Goal: Check status: Check status

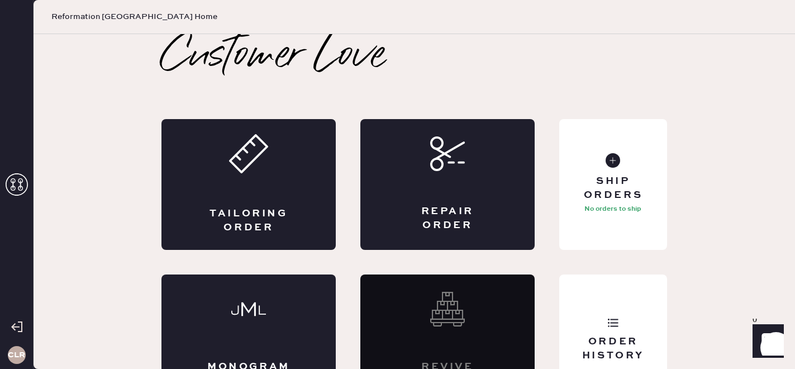
click at [28, 182] on div "CLR" at bounding box center [17, 184] width 34 height 369
click at [16, 182] on icon at bounding box center [17, 184] width 22 height 22
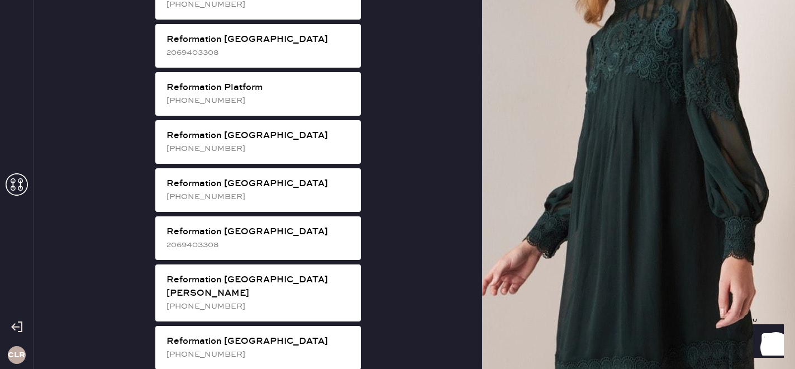
scroll to position [1613, 0]
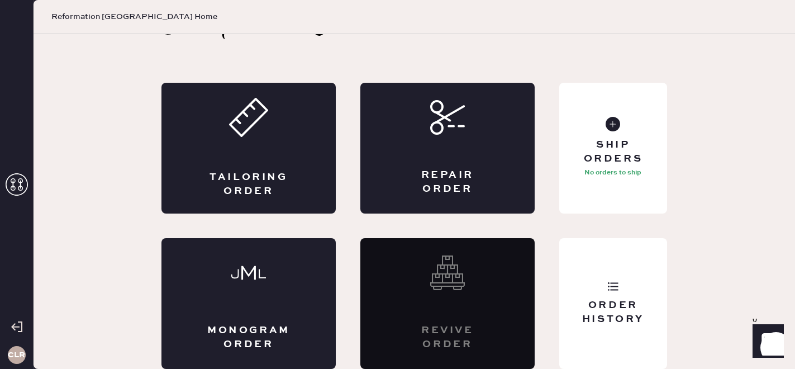
scroll to position [36, 0]
click at [620, 291] on div "Order History" at bounding box center [613, 303] width 108 height 131
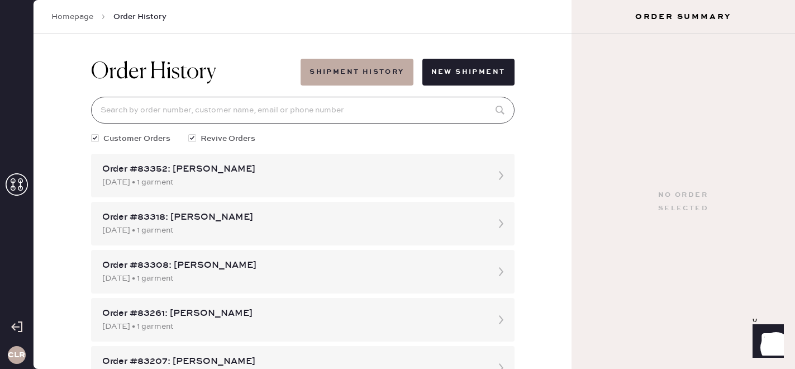
click at [264, 112] on input at bounding box center [302, 110] width 423 height 27
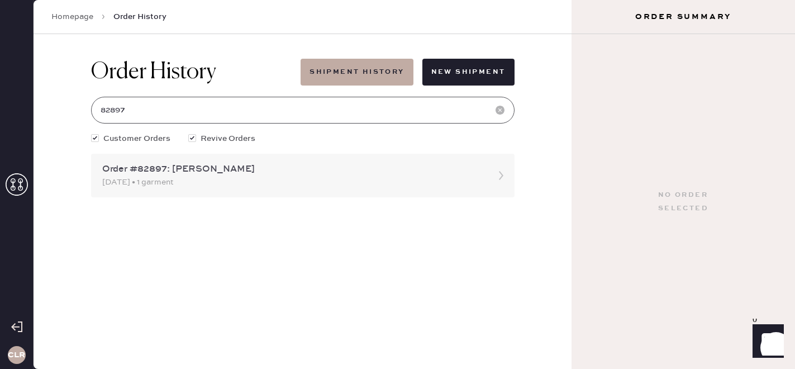
type input "82897"
click at [291, 171] on div "Order #82897: [PERSON_NAME]" at bounding box center [292, 168] width 381 height 13
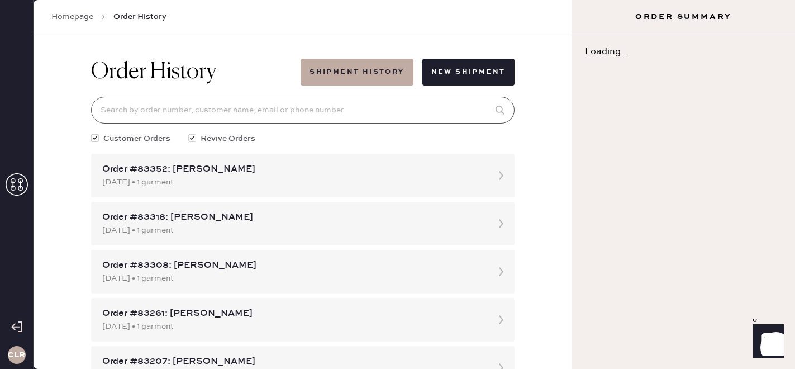
click at [209, 109] on input at bounding box center [302, 110] width 423 height 27
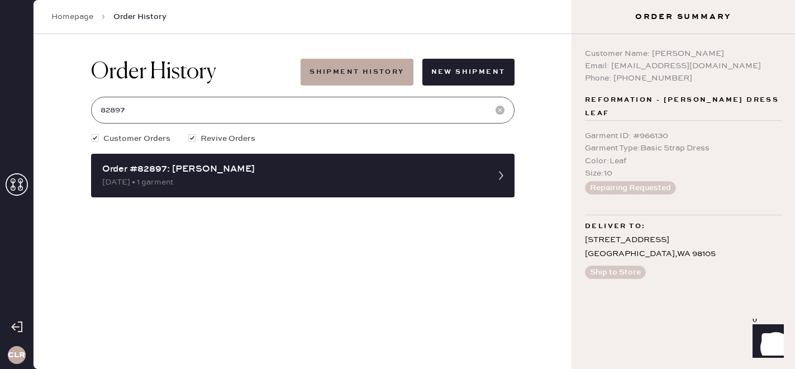
type input "82897"
